Goal: Task Accomplishment & Management: Manage account settings

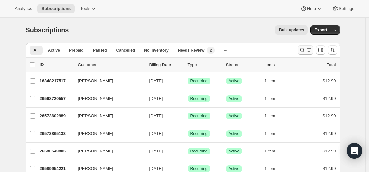
click at [302, 49] on icon "Search and filter results" at bounding box center [302, 50] width 7 height 7
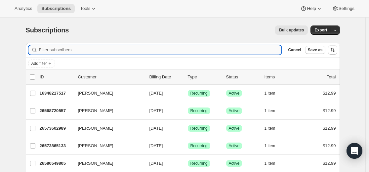
click at [242, 47] on input "Filter subscribers" at bounding box center [160, 49] width 243 height 9
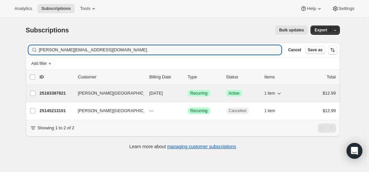
type input "[PERSON_NAME][EMAIL_ADDRESS][DOMAIN_NAME]"
click at [62, 92] on p "25183387821" at bounding box center [56, 93] width 33 height 7
